Goal: Task Accomplishment & Management: Use online tool/utility

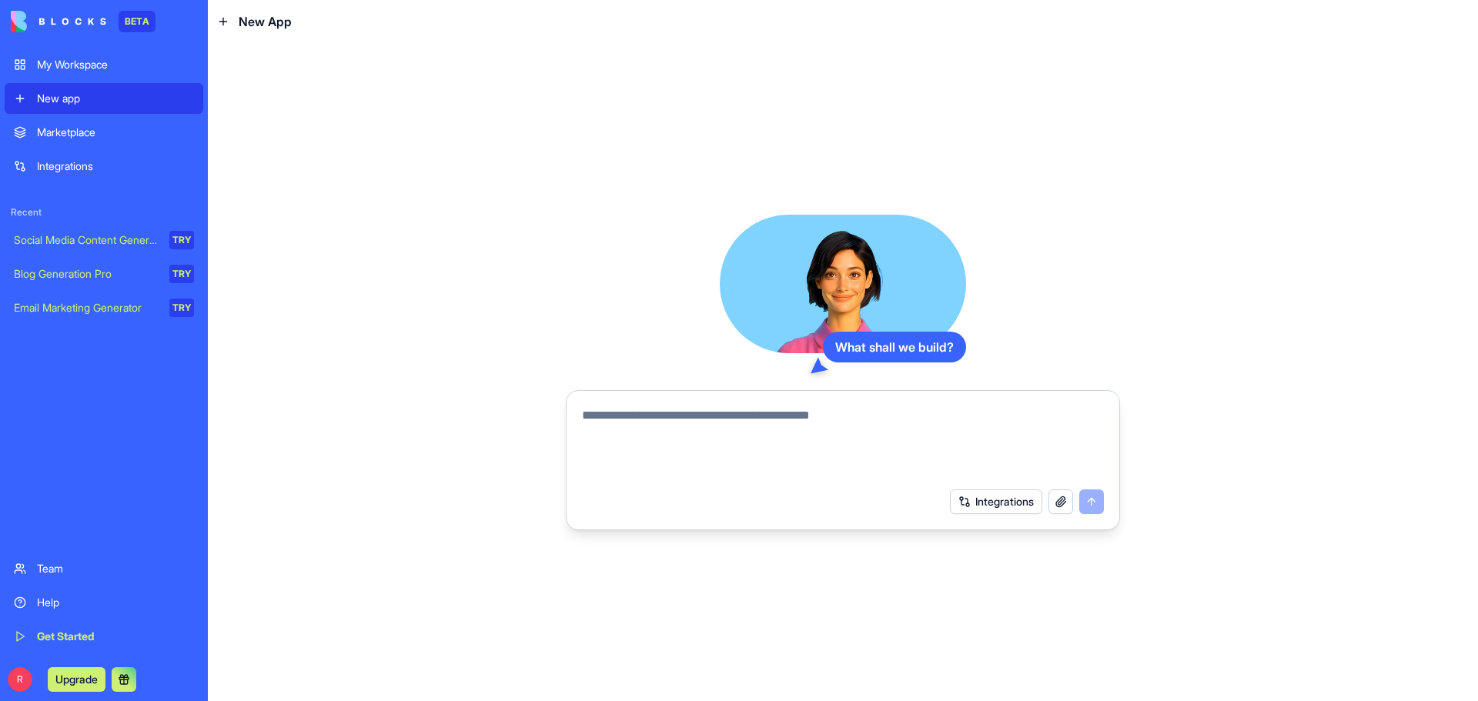
click at [581, 416] on div at bounding box center [843, 438] width 540 height 83
click at [584, 418] on textarea at bounding box center [843, 443] width 522 height 74
type textarea "*"
type textarea "*******"
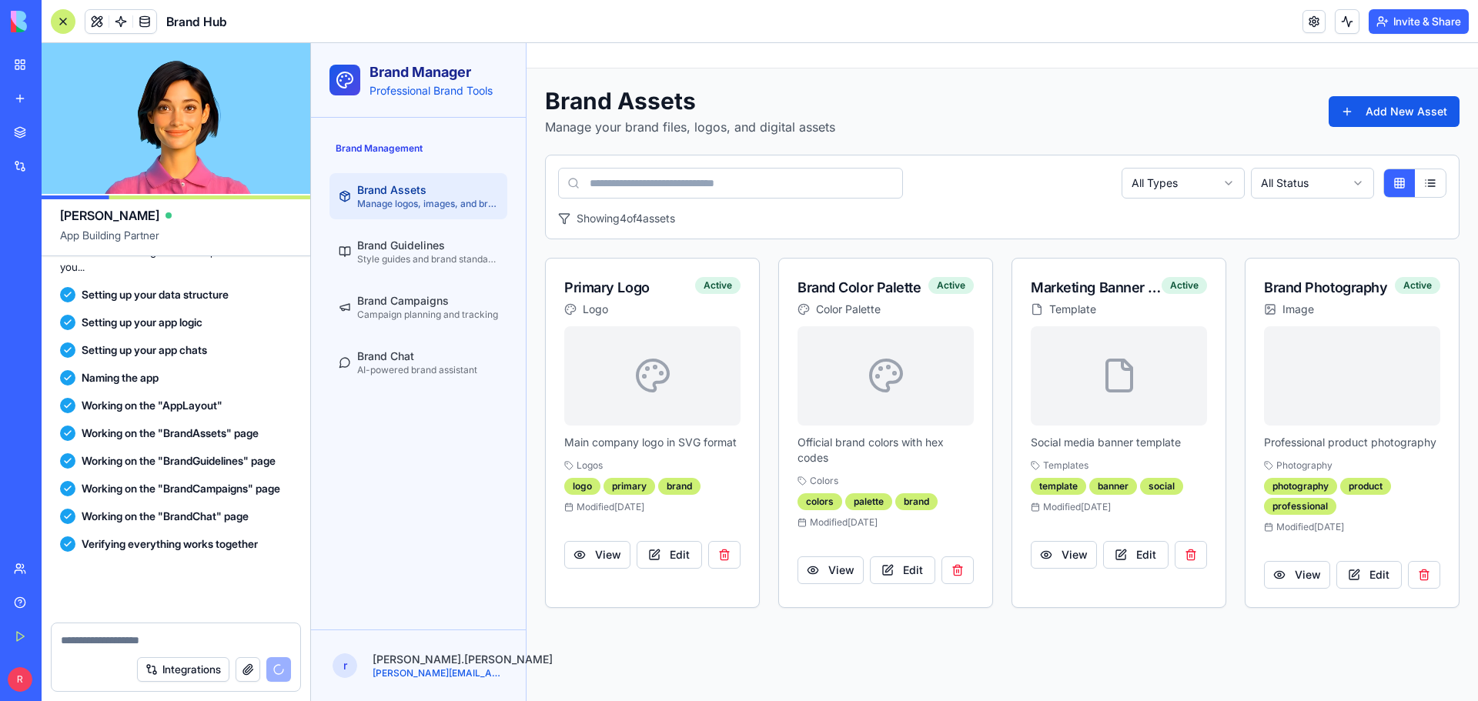
scroll to position [428, 0]
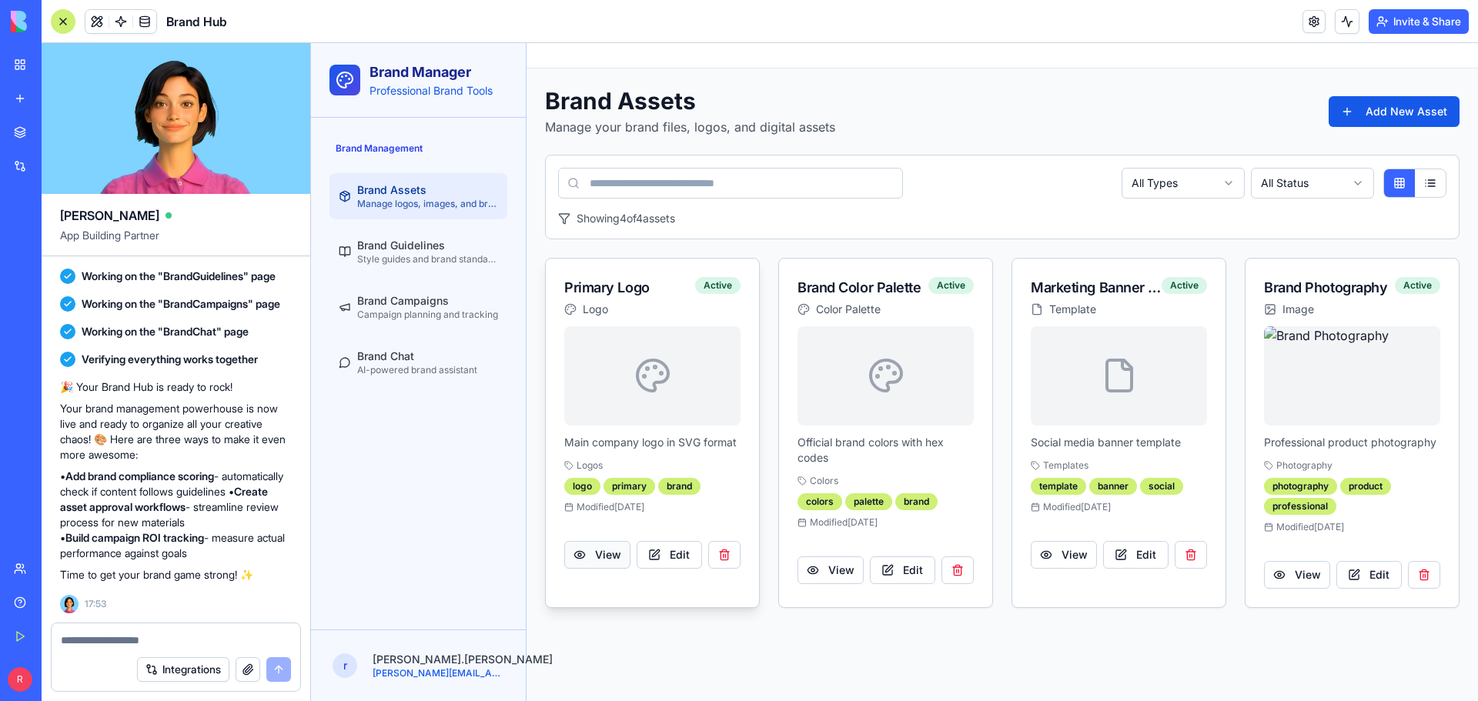
click at [591, 554] on link "View" at bounding box center [597, 555] width 66 height 28
click at [610, 183] on input at bounding box center [730, 183] width 345 height 31
click at [664, 561] on button "Edit" at bounding box center [670, 555] width 66 height 28
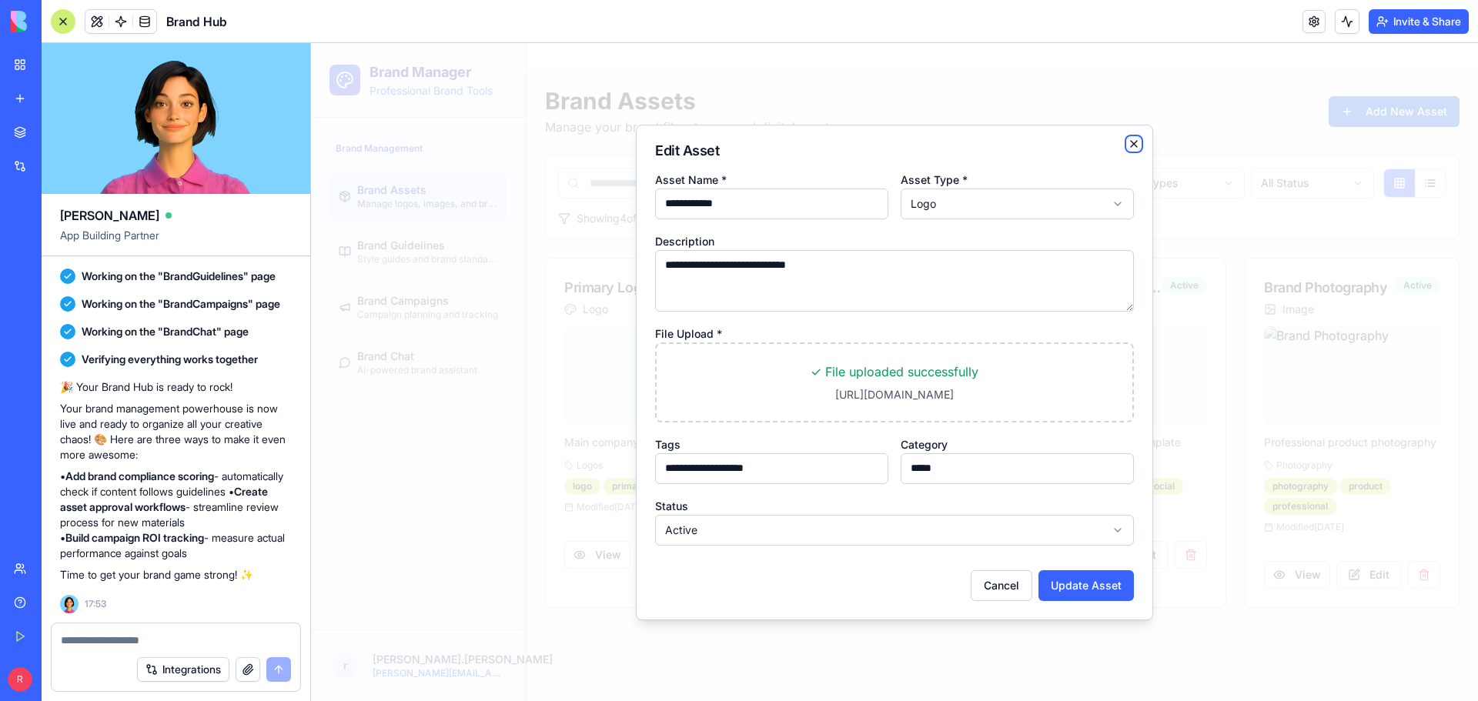
click at [1129, 147] on icon "button" at bounding box center [1134, 144] width 12 height 12
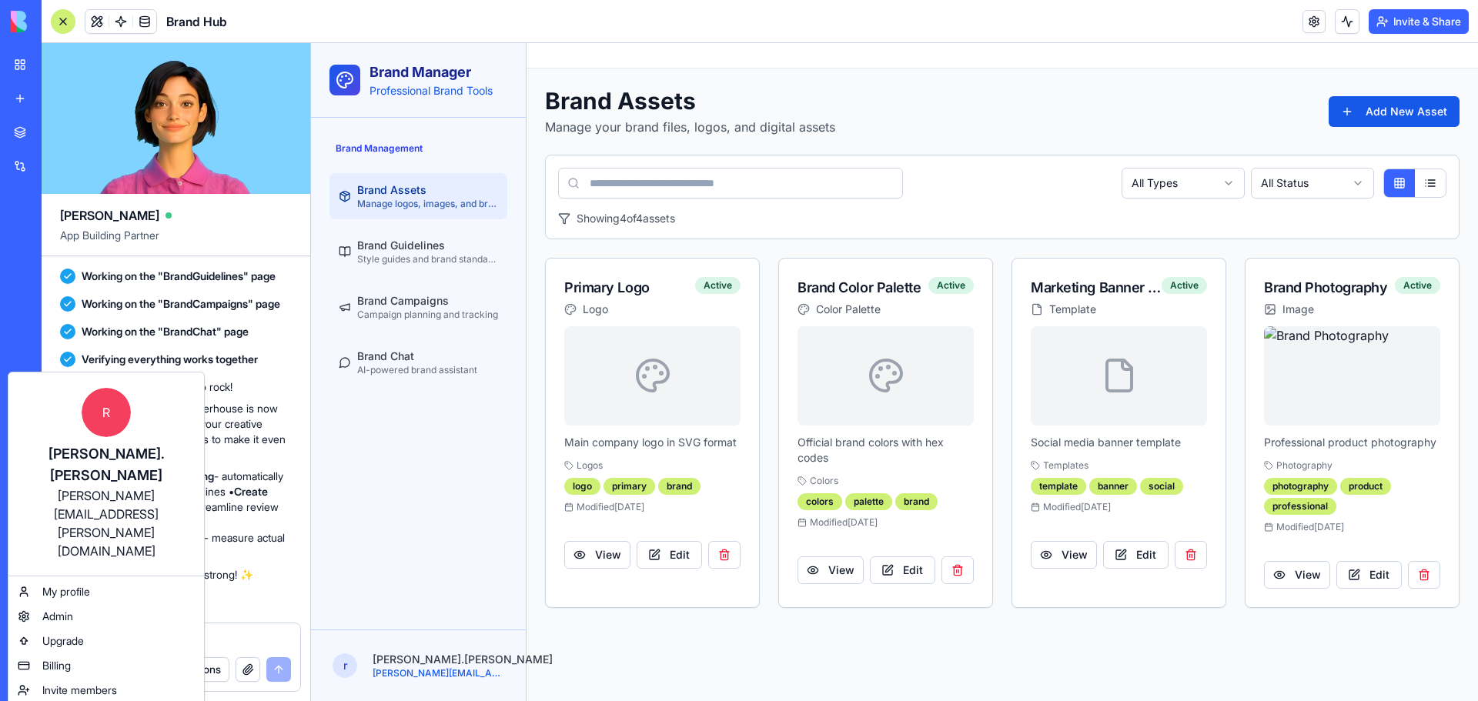
click at [18, 677] on html "BETA My Workspace New app Marketplace Integrations Recent New App Social Media …" at bounding box center [739, 350] width 1478 height 701
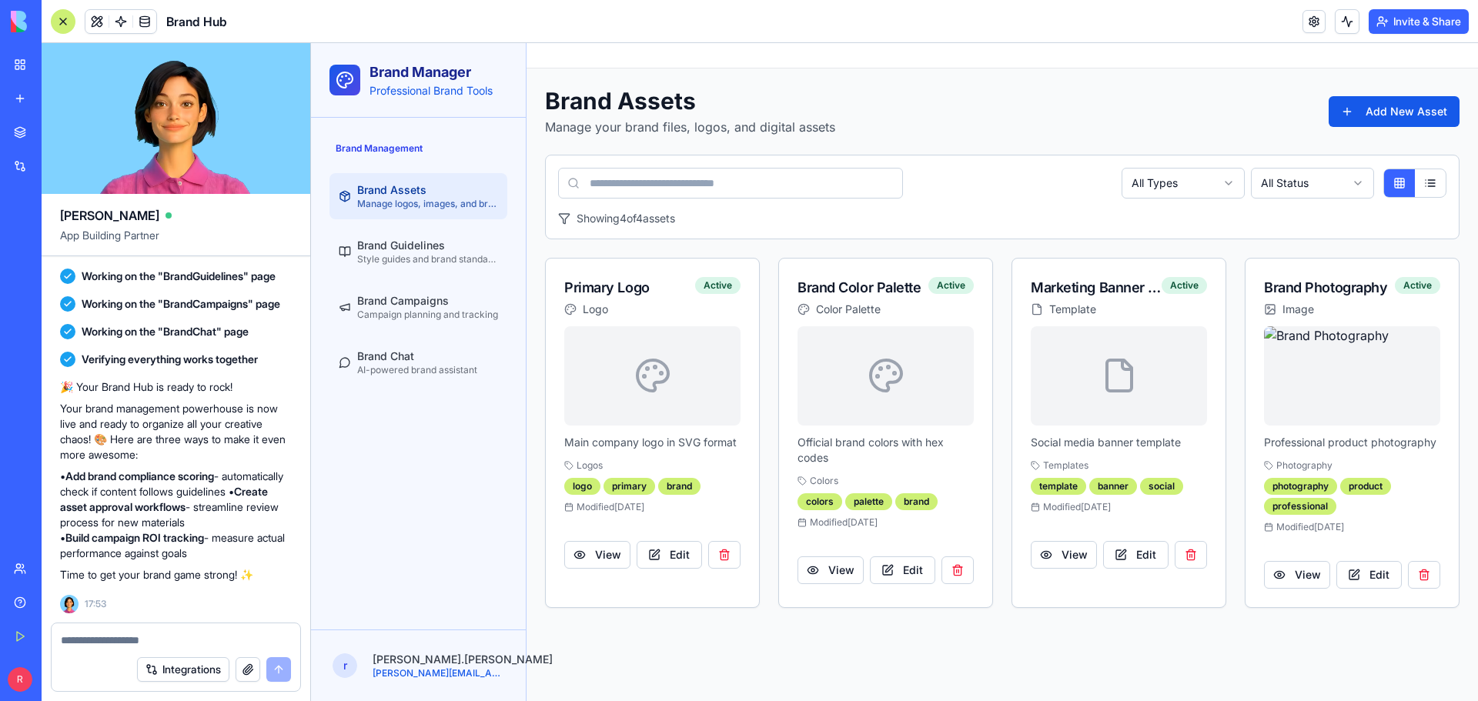
click at [57, 59] on div "My Workspace" at bounding box center [47, 64] width 20 height 15
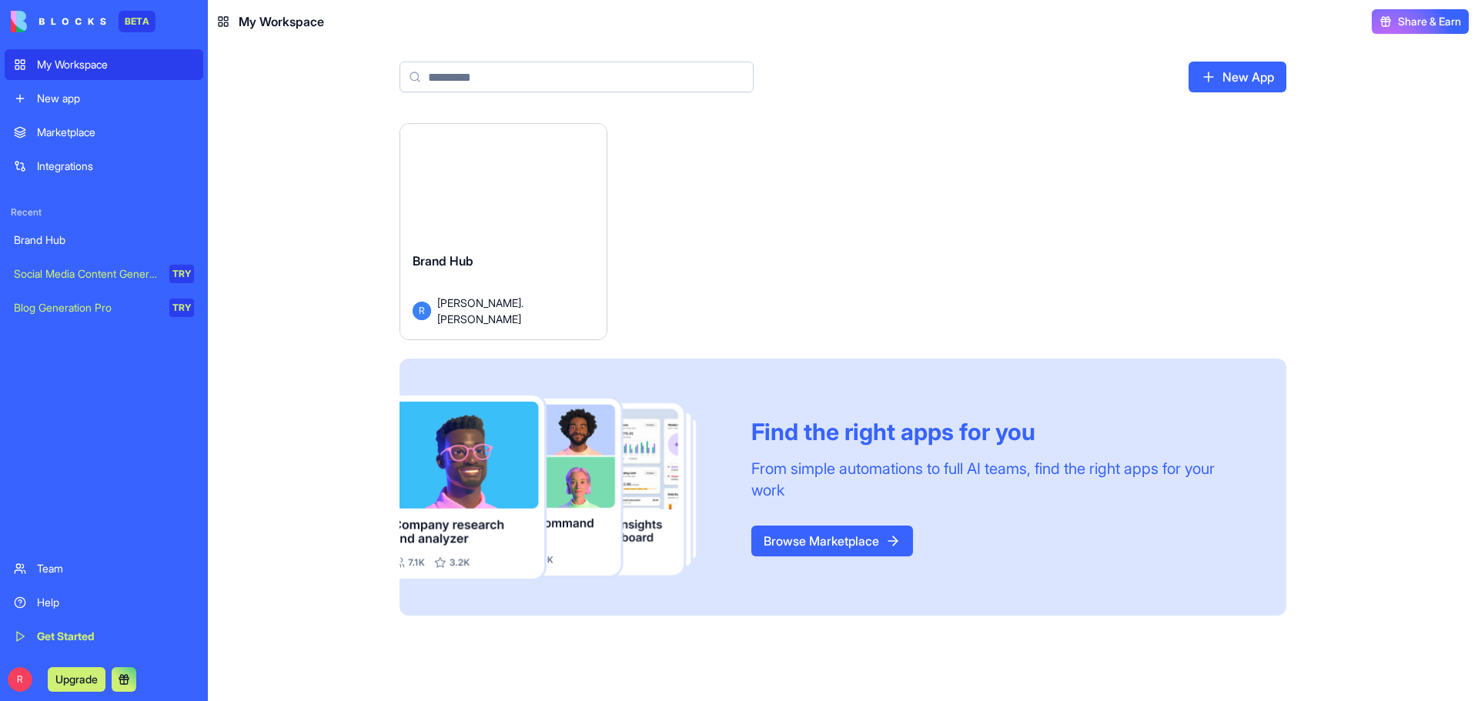
click at [1263, 201] on div "Launch Brand Hub R [PERSON_NAME].[PERSON_NAME] Find the right apps for you From…" at bounding box center [843, 369] width 887 height 493
